Goal: Information Seeking & Learning: Compare options

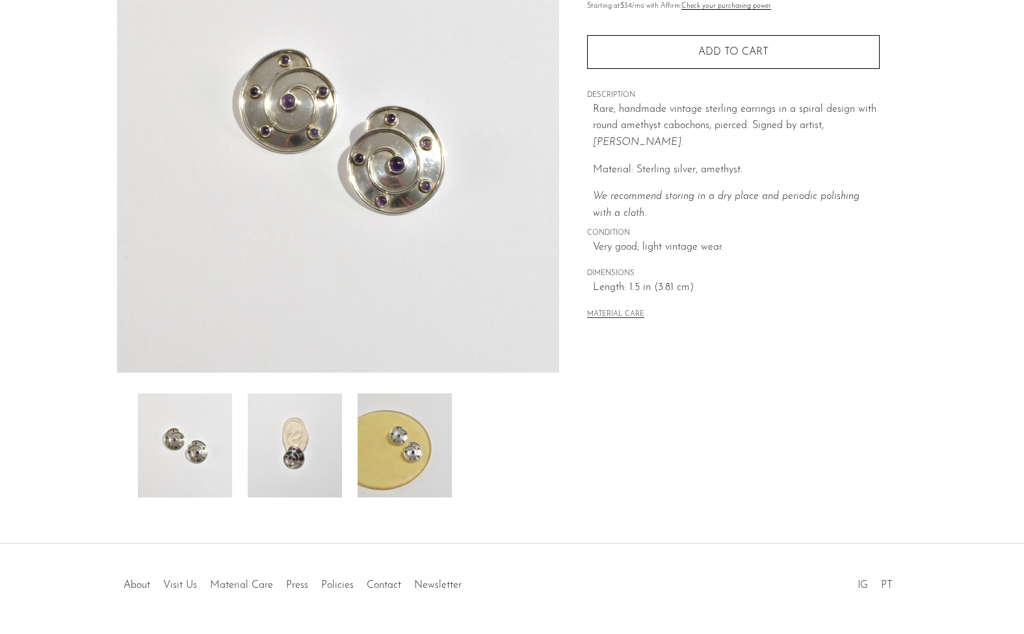
scroll to position [194, 0]
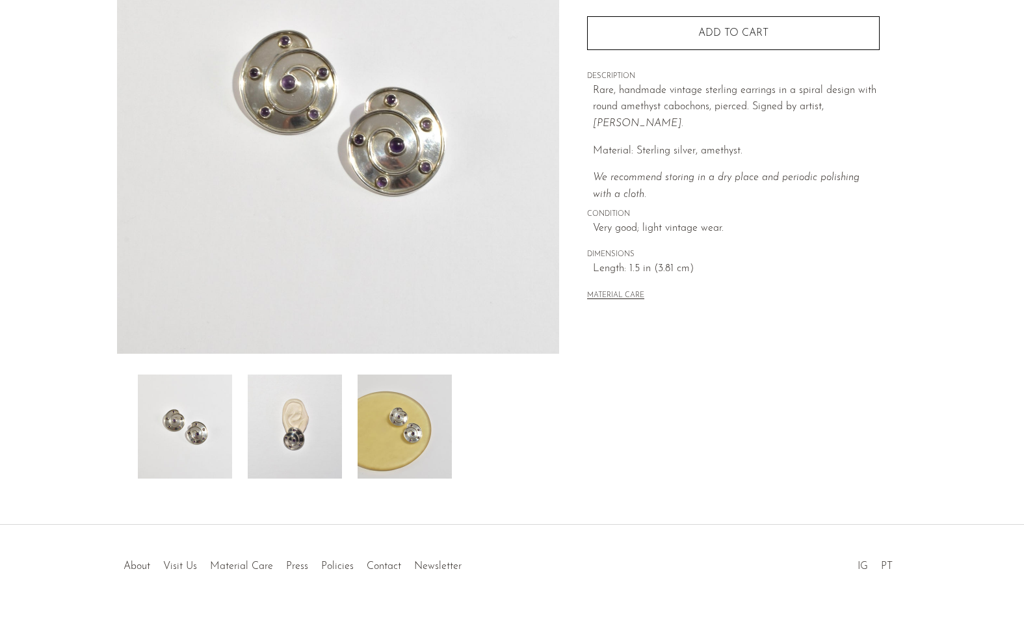
click at [301, 433] on img at bounding box center [295, 427] width 94 height 104
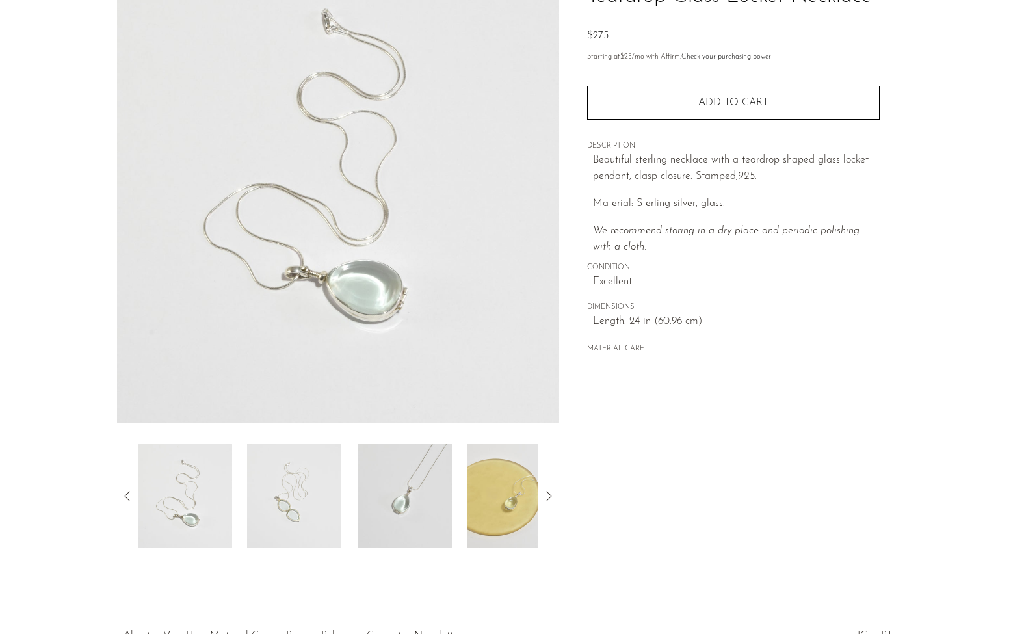
scroll to position [147, 0]
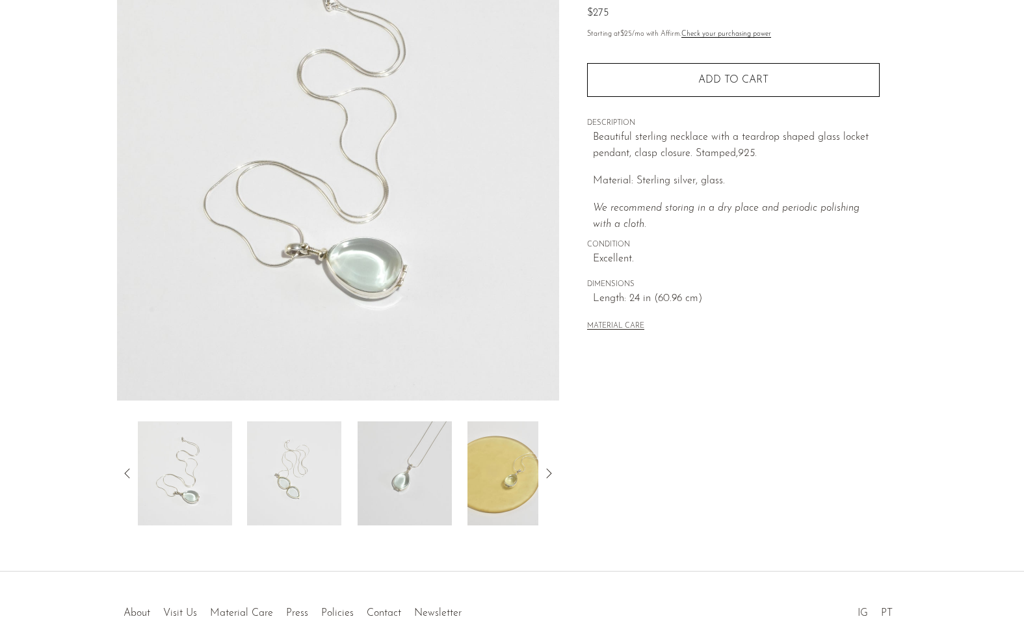
click at [331, 473] on img at bounding box center [294, 473] width 94 height 104
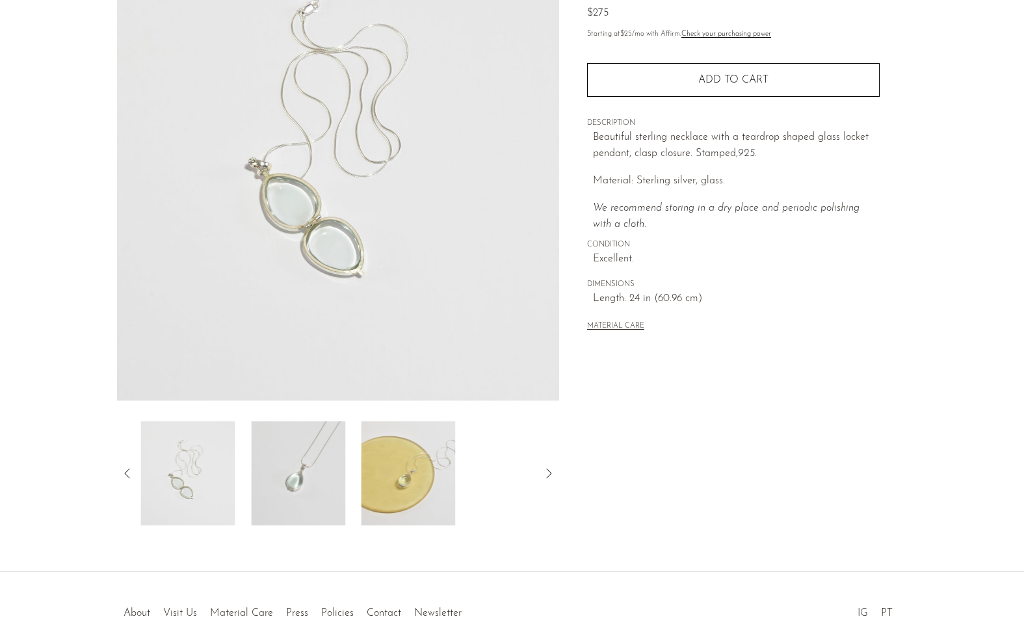
click at [350, 478] on div at bounding box center [338, 473] width 401 height 104
click at [400, 477] on img at bounding box center [405, 473] width 94 height 104
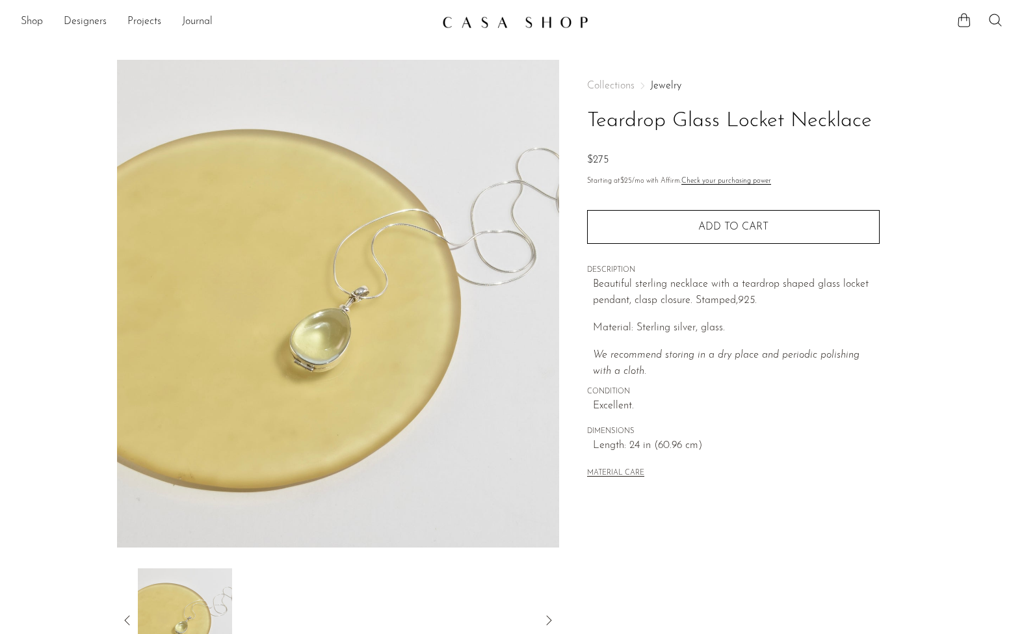
scroll to position [0, 0]
click at [40, 24] on link "Shop" at bounding box center [32, 22] width 22 height 17
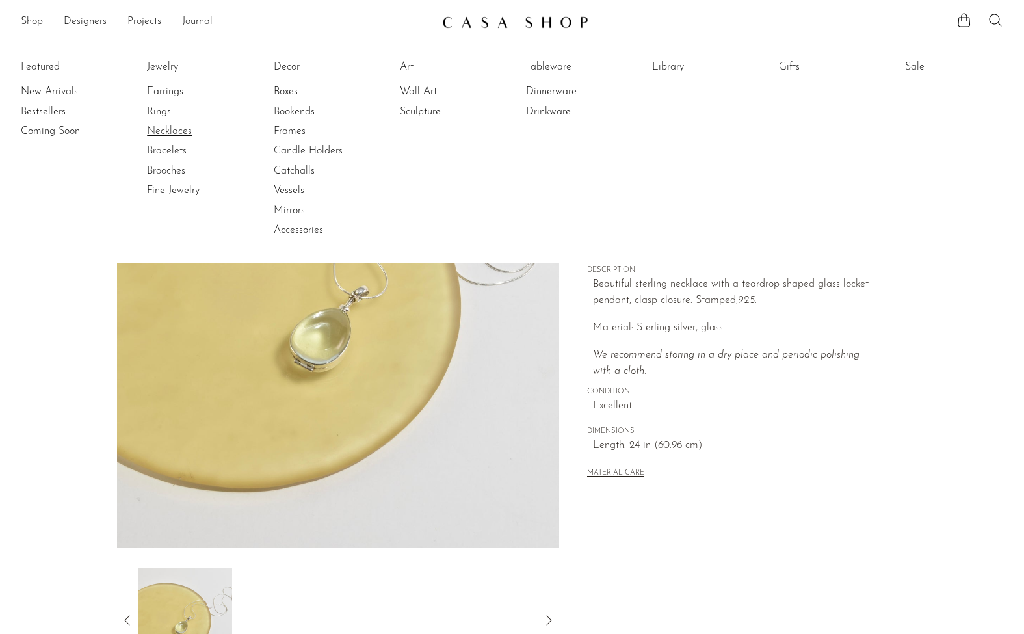
click at [170, 133] on link "Necklaces" at bounding box center [196, 131] width 98 height 14
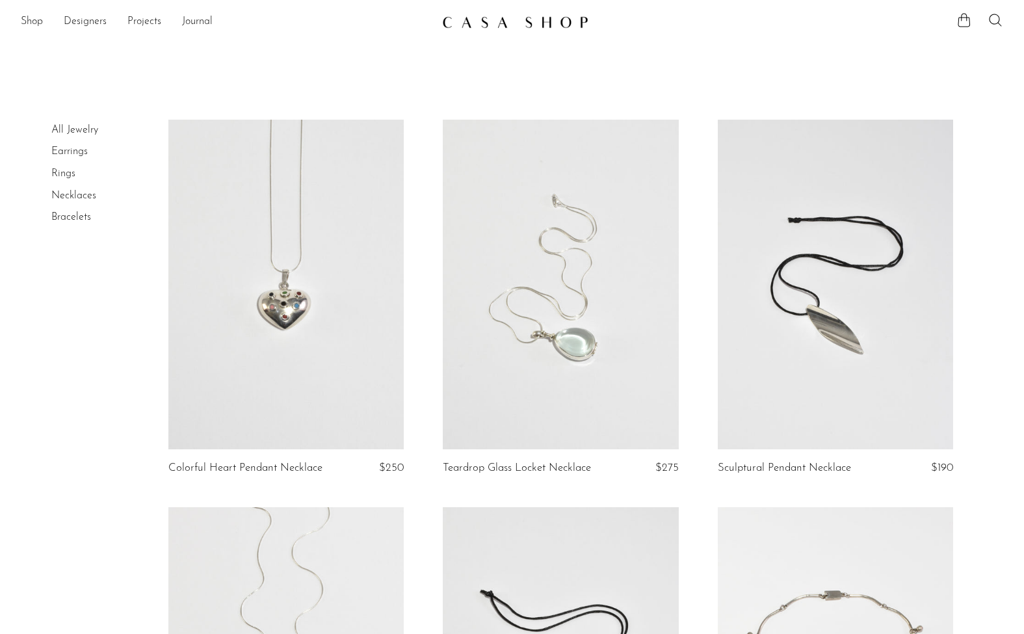
click at [261, 319] on link at bounding box center [285, 285] width 235 height 330
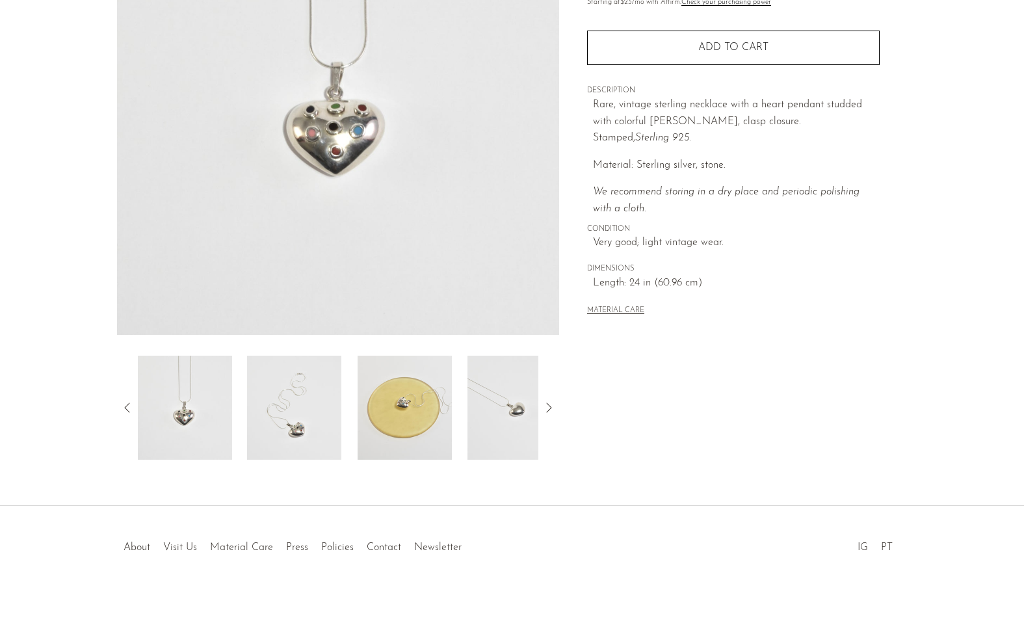
scroll to position [213, 0]
click at [495, 412] on img at bounding box center [514, 408] width 94 height 104
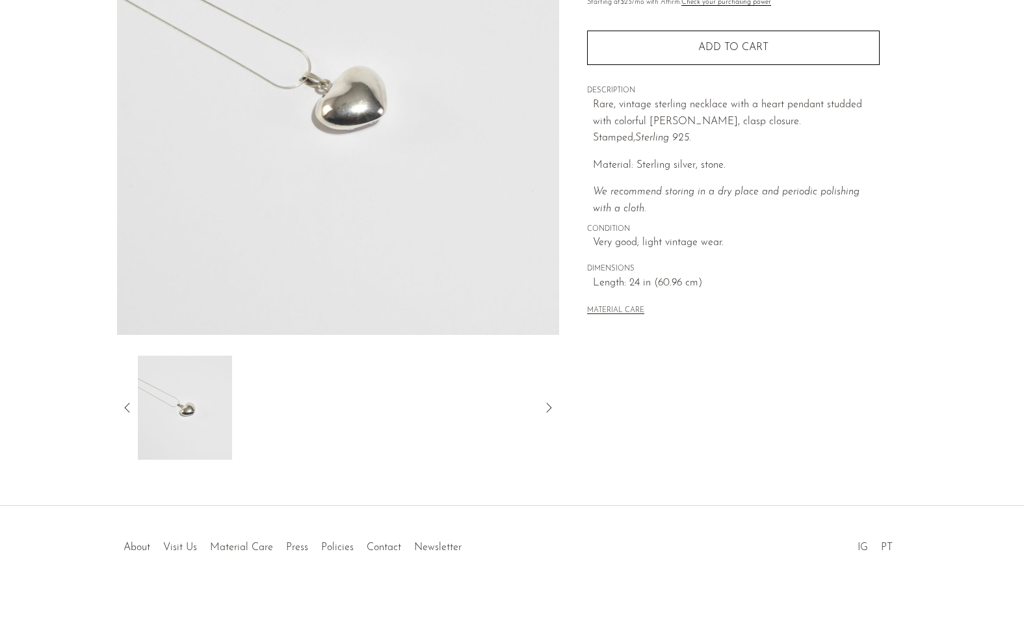
click at [124, 399] on div at bounding box center [338, 408] width 443 height 104
click at [127, 406] on icon at bounding box center [128, 408] width 16 height 16
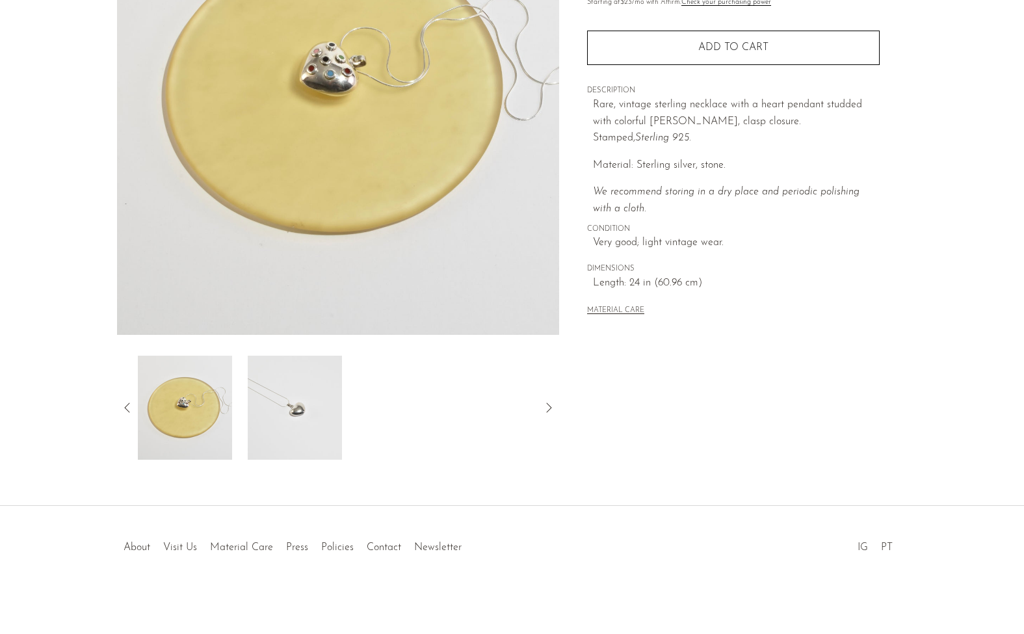
click at [127, 406] on icon at bounding box center [128, 408] width 16 height 16
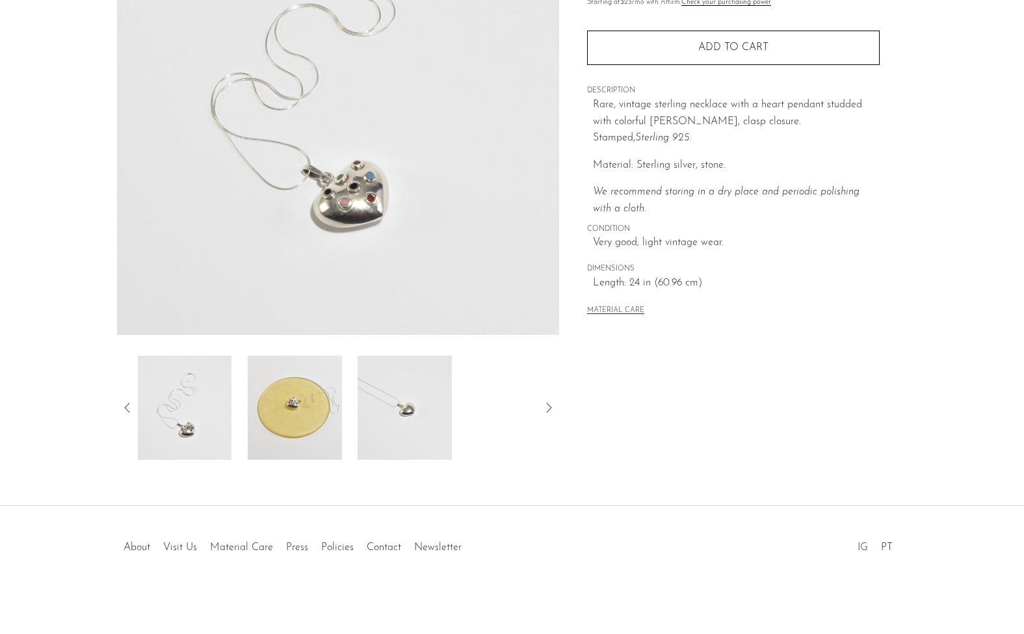
click at [127, 406] on icon at bounding box center [128, 408] width 16 height 16
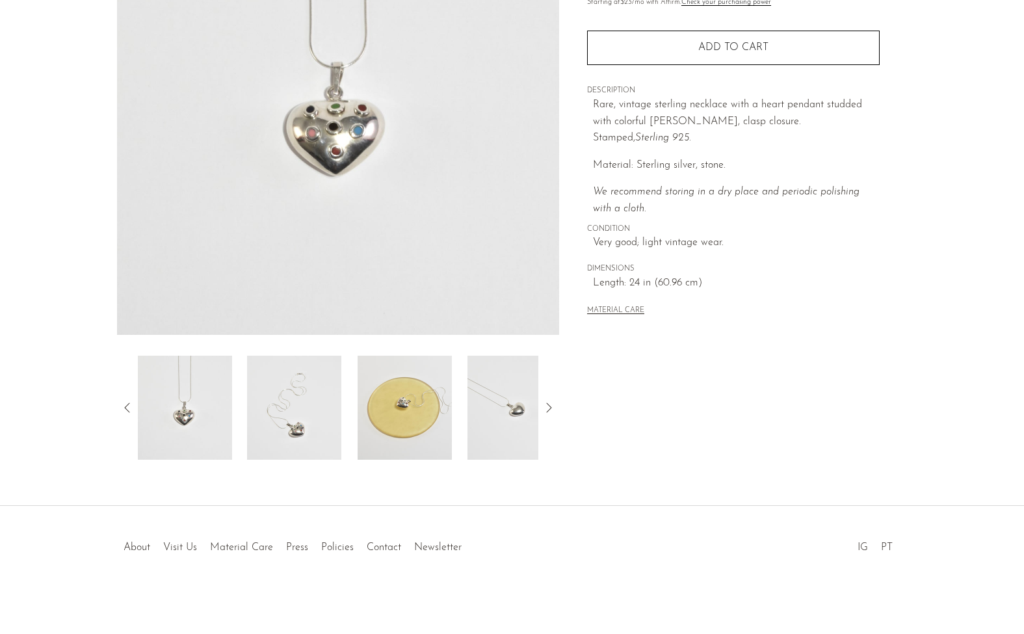
click at [290, 428] on img at bounding box center [294, 408] width 94 height 104
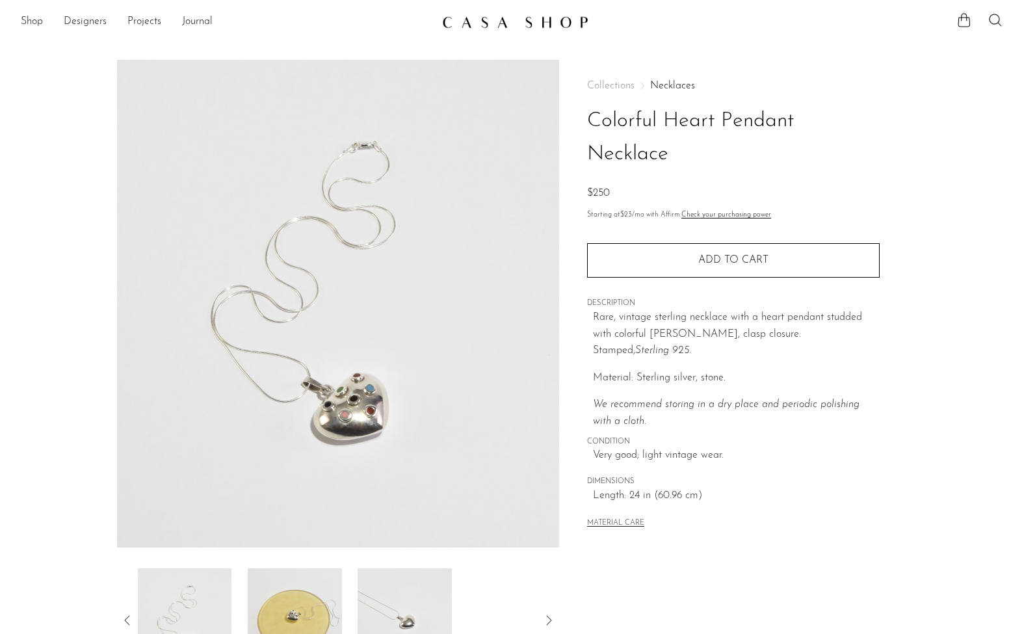
scroll to position [0, 0]
